Goal: Task Accomplishment & Management: Use online tool/utility

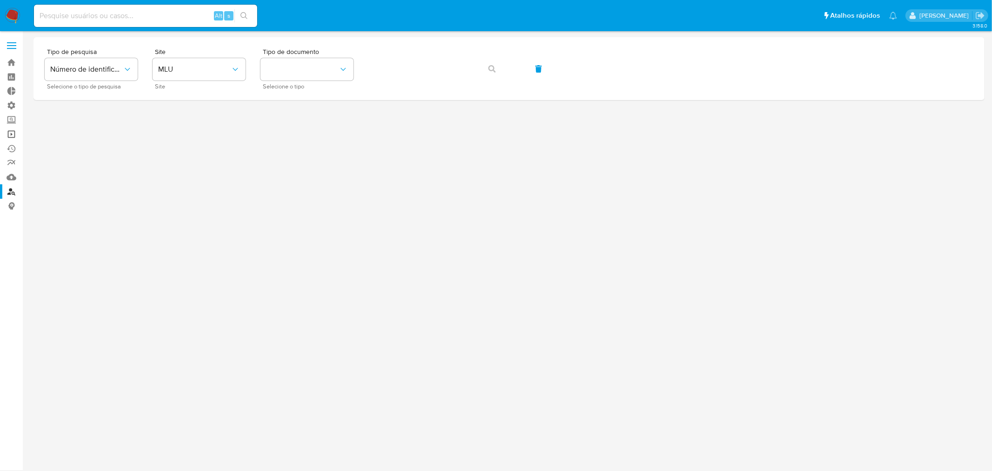
click at [13, 131] on link "Operações em massa" at bounding box center [55, 134] width 111 height 14
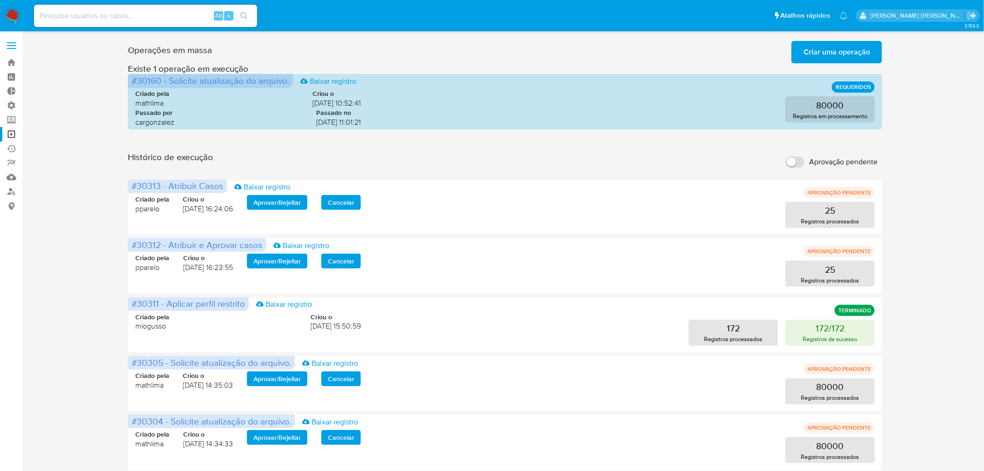
click at [794, 164] on input "Aprovação pendente" at bounding box center [795, 161] width 19 height 11
checkbox input "true"
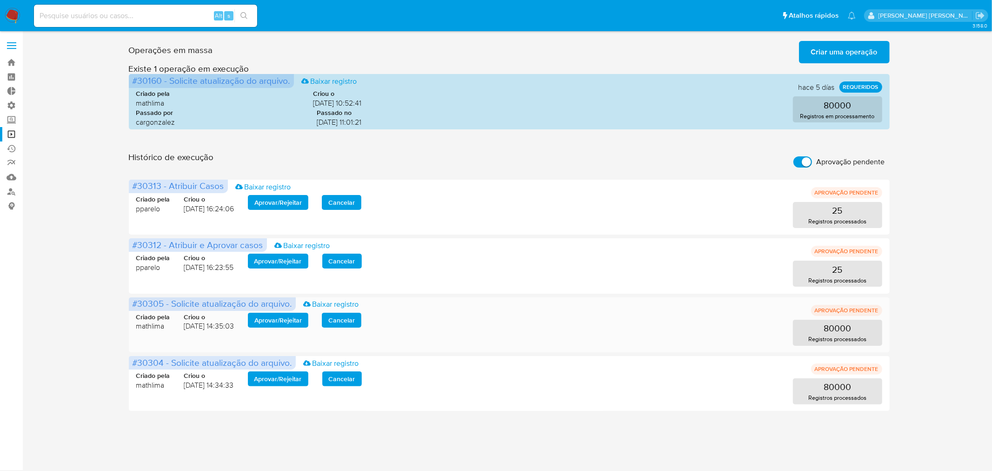
click at [276, 320] on span "Aprovar / Rejeitar" at bounding box center [277, 319] width 47 height 13
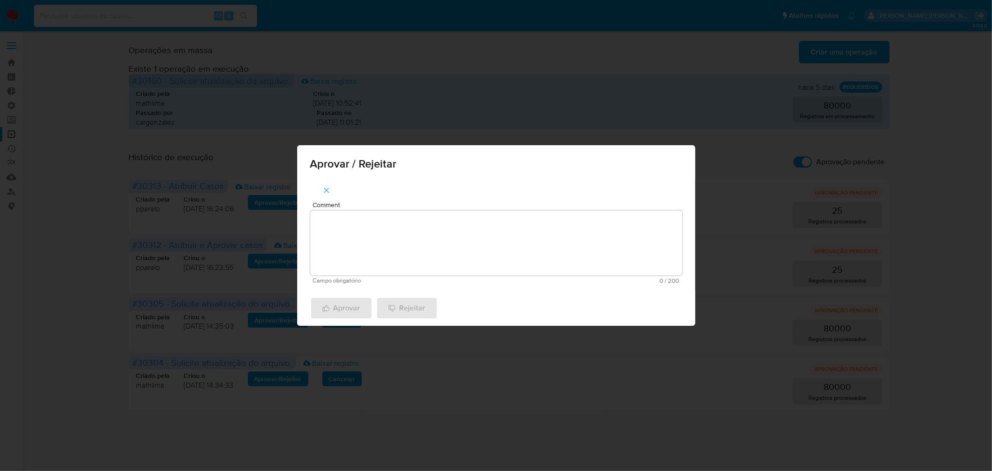
click at [410, 259] on textarea "Comment" at bounding box center [496, 242] width 372 height 65
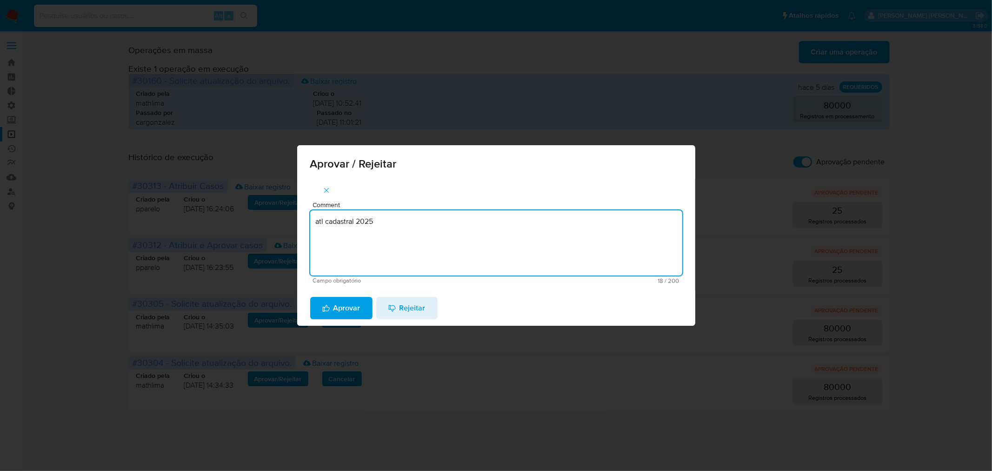
click at [406, 225] on textarea "atl cadastral 2025" at bounding box center [496, 242] width 372 height 65
type textarea "atl cadastral 2025"
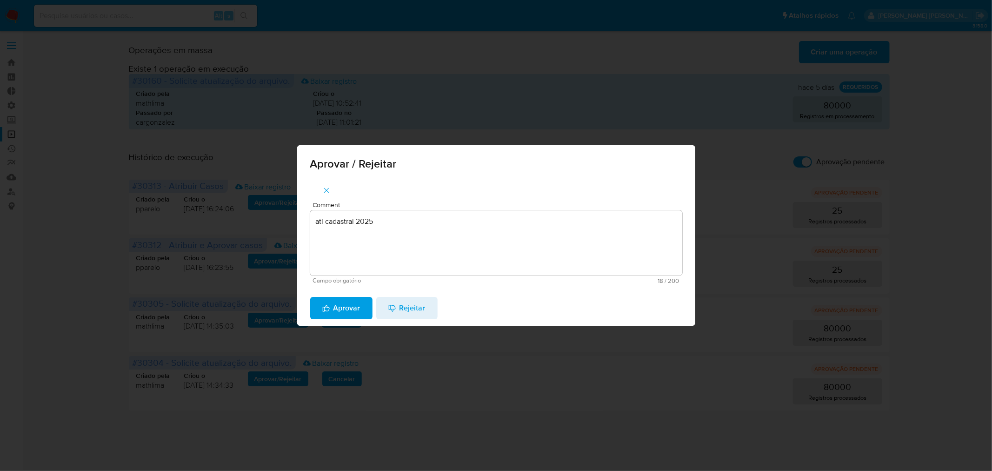
click at [330, 306] on span "Aprovar" at bounding box center [341, 308] width 38 height 20
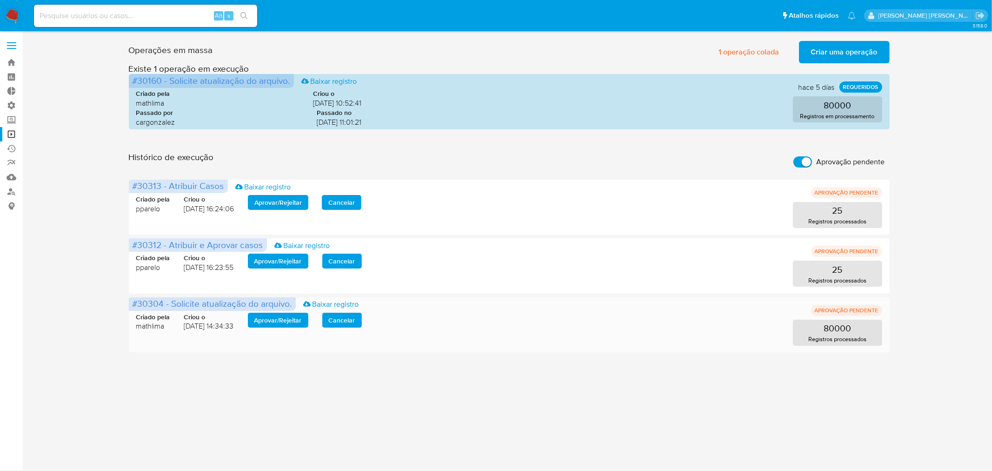
click at [272, 323] on span "Aprovar / Rejeitar" at bounding box center [277, 319] width 47 height 13
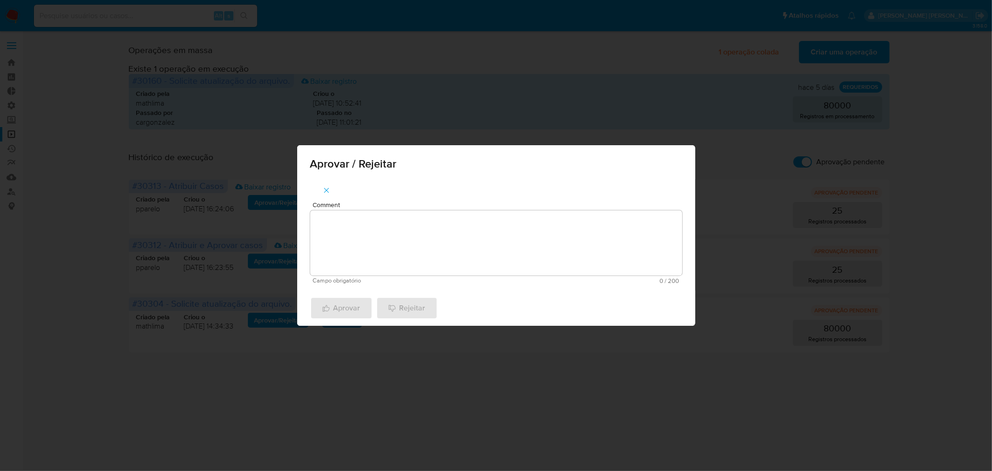
click at [364, 273] on textarea "Comment" at bounding box center [496, 242] width 372 height 65
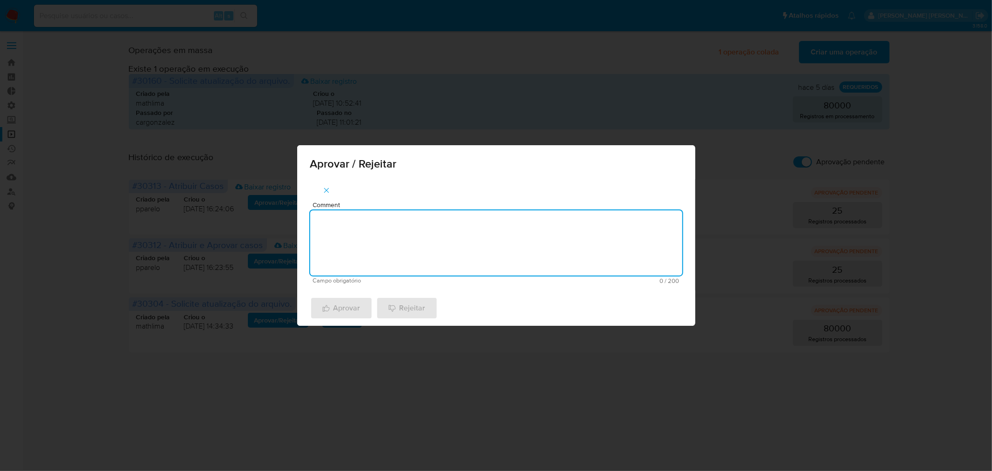
paste textarea "atl cadastral 2025"
type textarea "atl cadastral 2025"
click at [349, 301] on span "Aprovar" at bounding box center [341, 308] width 38 height 20
